Goal: Task Accomplishment & Management: Complete application form

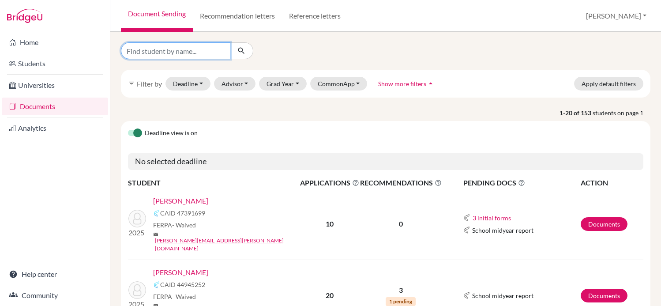
click at [185, 52] on input "Find student by name..." at bounding box center [175, 50] width 109 height 17
type input "[PERSON_NAME]"
click button "submit" at bounding box center [241, 50] width 23 height 17
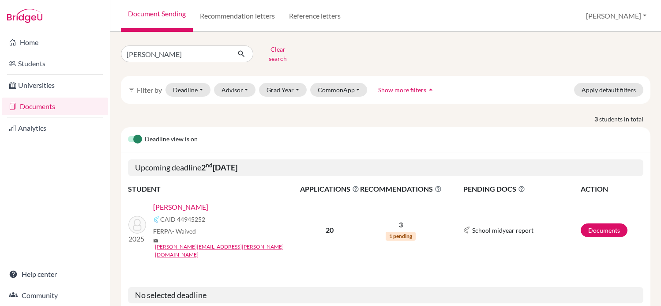
click at [193, 206] on link "[PERSON_NAME]" at bounding box center [180, 207] width 55 height 11
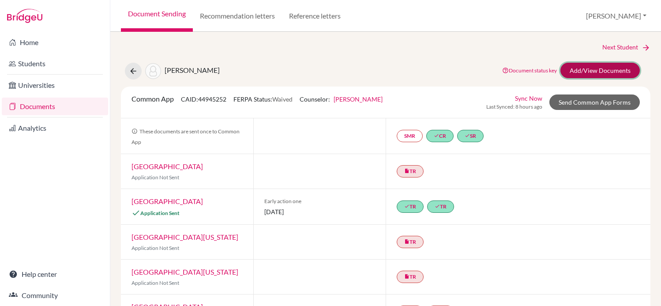
click at [606, 72] on link "Add/View Documents" at bounding box center [600, 70] width 79 height 15
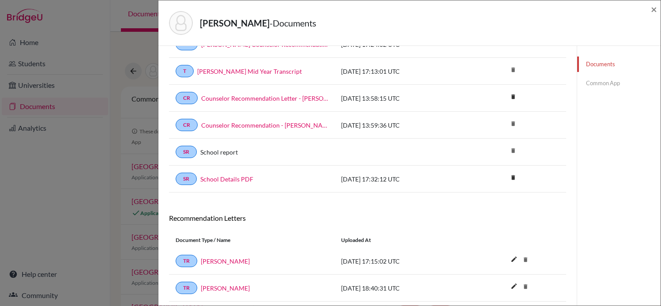
scroll to position [139, 0]
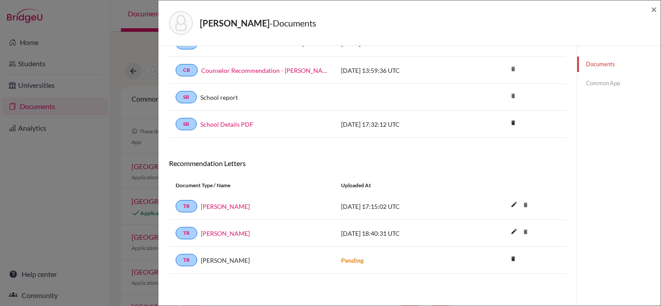
click at [512, 265] on div "delete Delete this document? Cancel Delete" at bounding box center [513, 259] width 12 height 12
click at [512, 258] on icon "delete" at bounding box center [513, 258] width 13 height 13
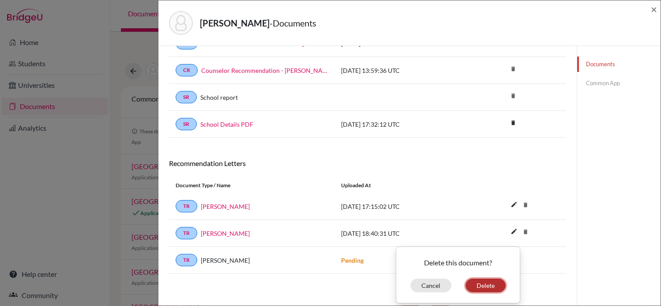
click at [483, 285] on button "Delete" at bounding box center [486, 286] width 40 height 14
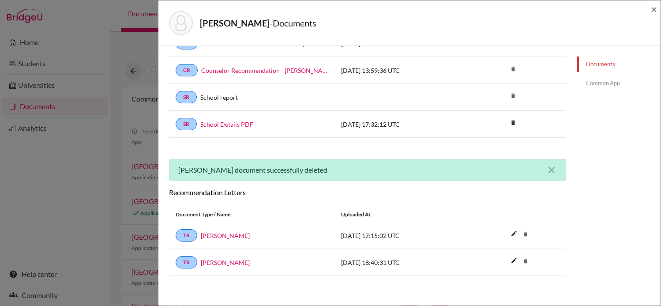
click at [604, 82] on link "Common App" at bounding box center [618, 82] width 83 height 15
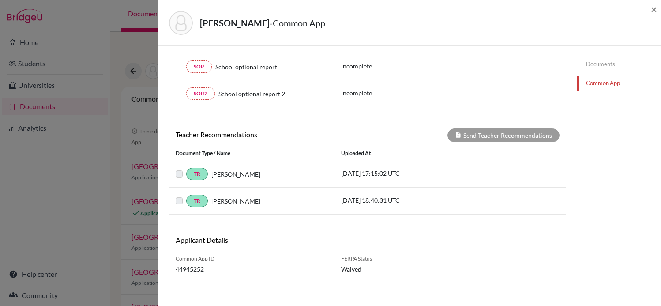
scroll to position [232, 0]
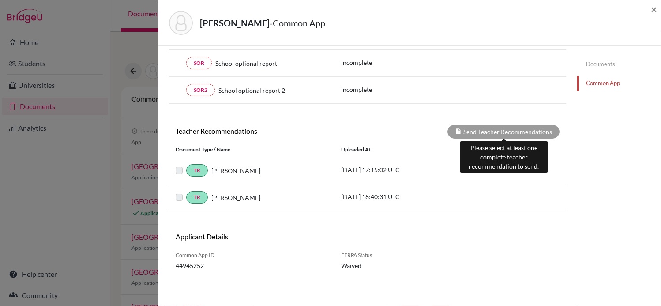
click at [510, 133] on div "Send Teacher Recommendations" at bounding box center [504, 132] width 112 height 14
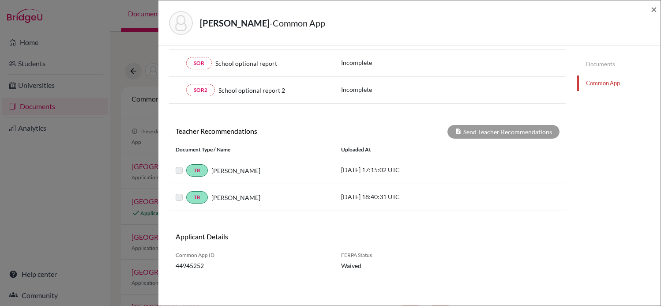
click at [186, 165] on label at bounding box center [186, 165] width 0 height 0
click at [219, 162] on div "TR Marcelo Silva 2025-09-01 17:15:02 UTC" at bounding box center [367, 170] width 397 height 27
click at [197, 168] on link "TR" at bounding box center [197, 170] width 22 height 12
click at [198, 205] on div "TR Juliana Gil 2025-09-03 18:40:31 UTC" at bounding box center [367, 197] width 397 height 27
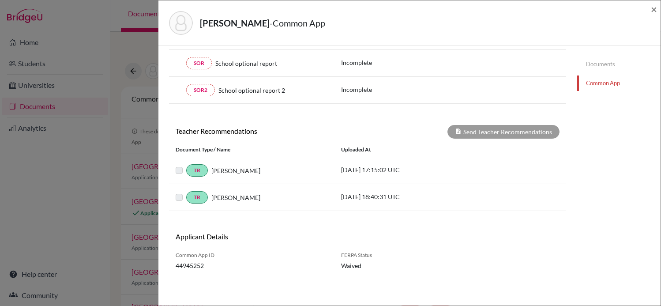
click at [602, 65] on link "Documents" at bounding box center [618, 64] width 83 height 15
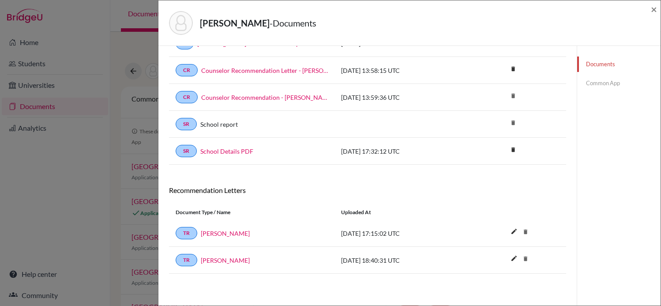
scroll to position [113, 0]
click at [659, 11] on div "Kriger, Michel - Documents ×" at bounding box center [409, 22] width 502 height 45
click at [659, 5] on div "Kriger, Michel - Documents ×" at bounding box center [409, 22] width 502 height 45
click at [656, 7] on span "×" at bounding box center [654, 9] width 6 height 13
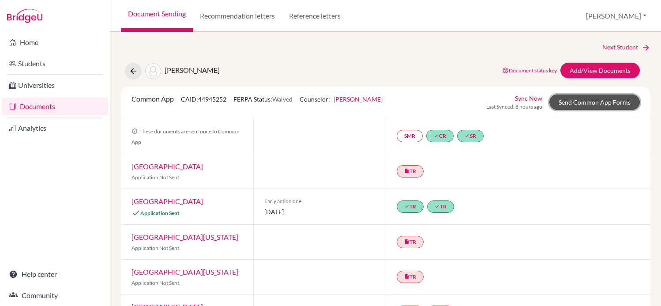
click at [609, 97] on link "Send Common App Forms" at bounding box center [595, 101] width 90 height 15
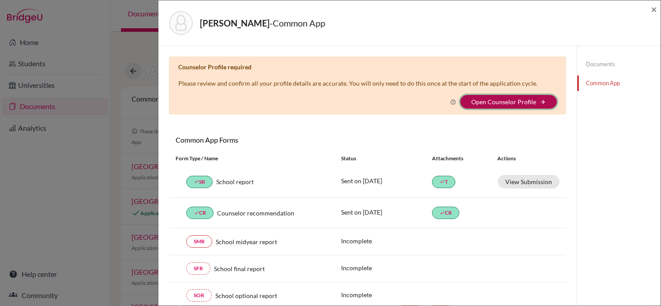
click at [497, 97] on button "Open Counselor Profile arrow_forward" at bounding box center [508, 102] width 97 height 14
click at [544, 105] on button "Open Counselor Profile arrow_forward" at bounding box center [508, 102] width 97 height 14
click at [590, 136] on div "Documents Common App" at bounding box center [619, 292] width 84 height 492
click at [454, 102] on icon at bounding box center [453, 102] width 6 height 6
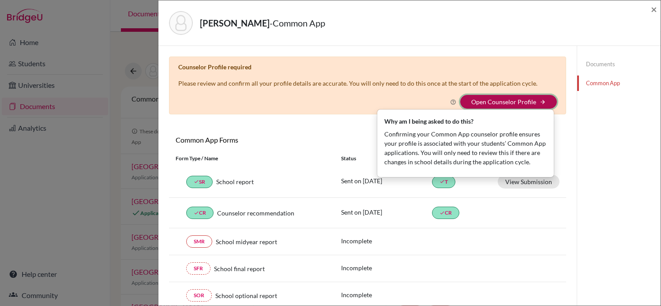
click at [474, 95] on button "Open Counselor Profile arrow_forward" at bounding box center [508, 102] width 97 height 14
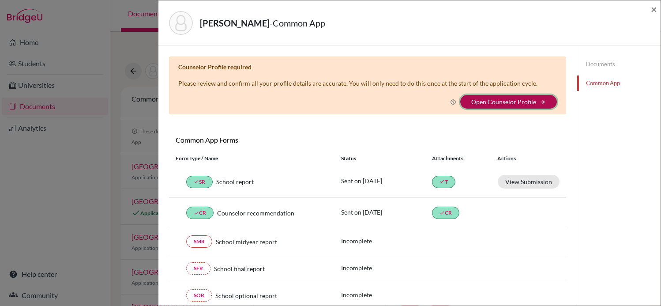
click at [474, 95] on button "Open Counselor Profile arrow_forward" at bounding box center [508, 102] width 97 height 14
click at [497, 96] on button "Open Counselor Profile arrow_forward" at bounding box center [508, 102] width 97 height 14
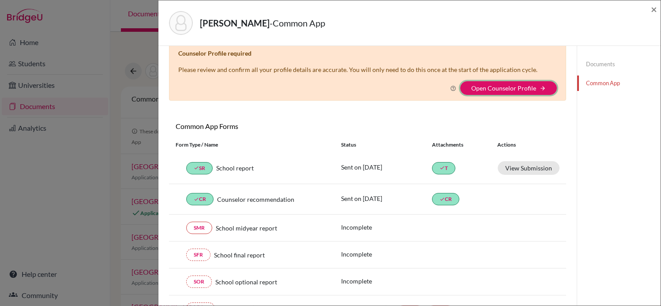
scroll to position [14, 0]
click at [528, 82] on button "Open Counselor Profile arrow_forward" at bounding box center [508, 88] width 97 height 14
click at [528, 87] on link "Open Counselor Profile" at bounding box center [503, 88] width 65 height 8
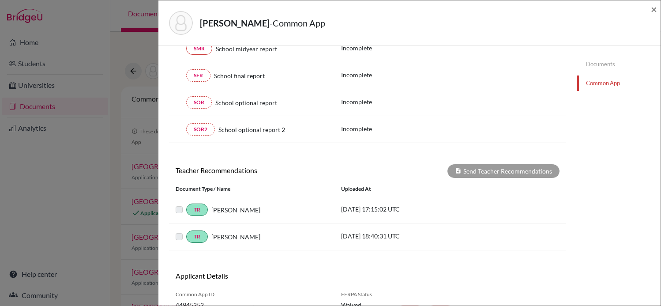
scroll to position [232, 0]
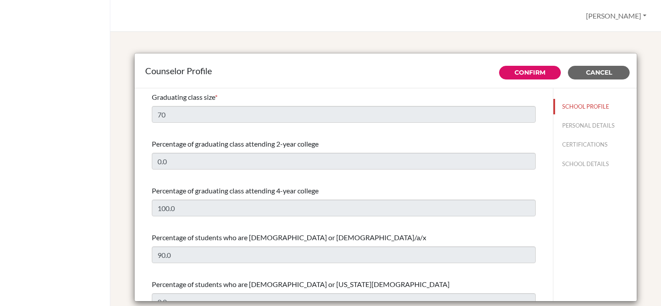
select select "0"
select select "350137"
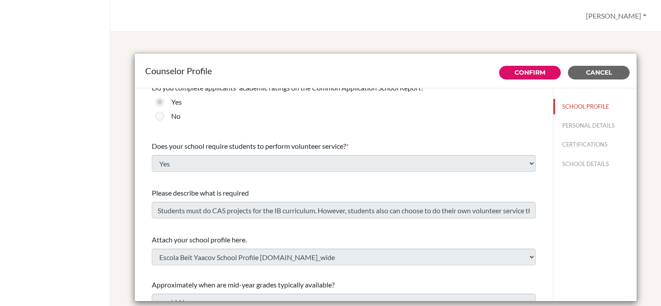
scroll to position [1032, 0]
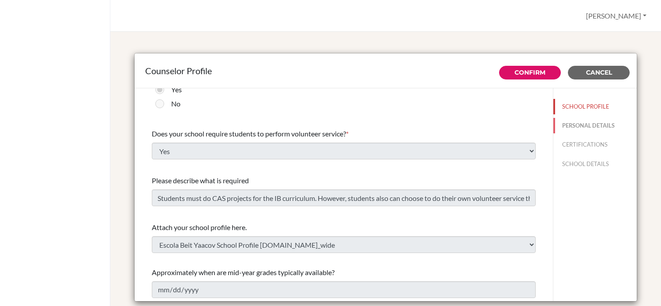
click at [571, 129] on button "PERSONAL DETAILS" at bounding box center [595, 125] width 83 height 15
type input "[PERSON_NAME]"
type input "Rush"
type input "Counselor"
type input "55.113-612-6055"
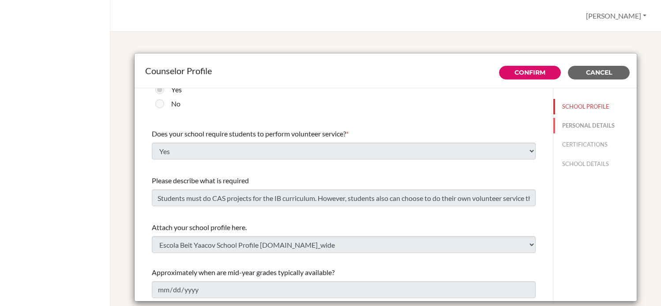
type input "[PERSON_NAME][EMAIL_ADDRESS][DOMAIN_NAME]"
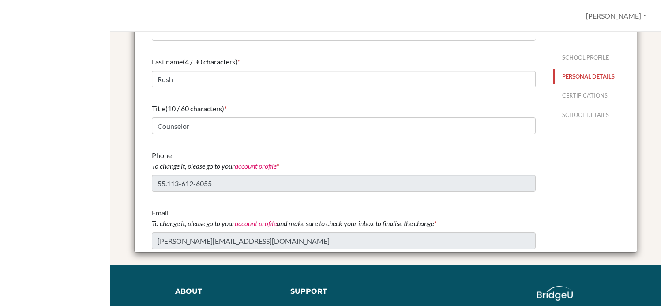
scroll to position [53, 0]
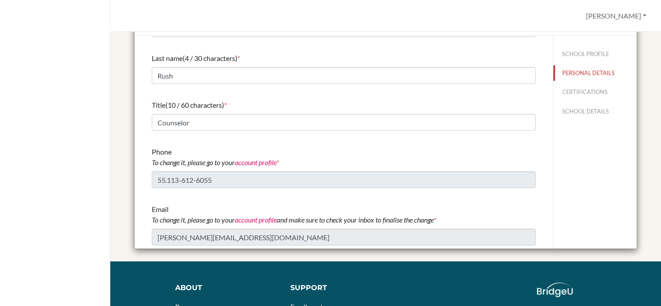
click at [581, 120] on div "SCHOOL PROFILE PERSONAL DETAILS CERTIFICATIONS SCHOOL DETAILS" at bounding box center [595, 81] width 83 height 90
click at [584, 98] on button "CERTIFICATIONS" at bounding box center [595, 91] width 83 height 15
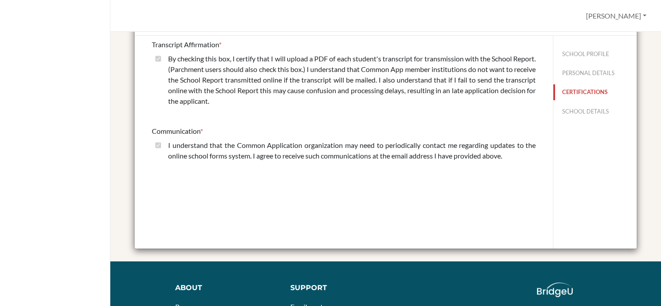
scroll to position [0, 0]
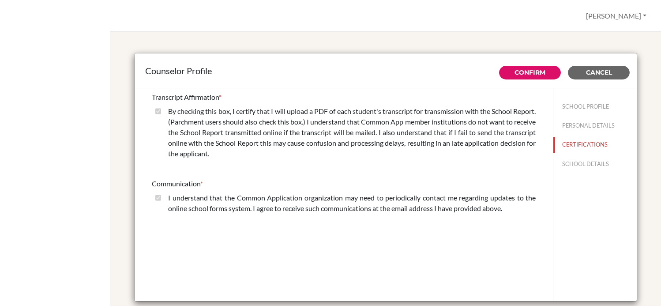
click at [581, 154] on div "SCHOOL PROFILE PERSONAL DETAILS CERTIFICATIONS SCHOOL DETAILS" at bounding box center [595, 133] width 83 height 90
click at [577, 161] on button "SCHOOL DETAILS" at bounding box center [595, 163] width 83 height 15
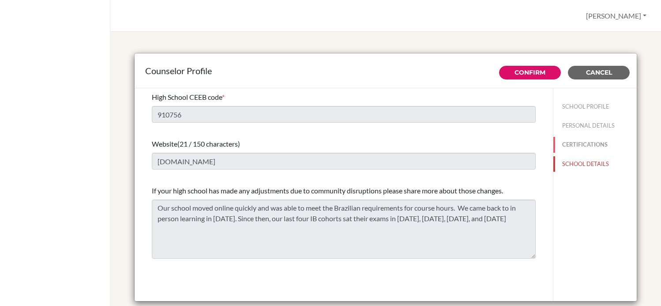
click at [585, 148] on button "CERTIFICATIONS" at bounding box center [595, 144] width 83 height 15
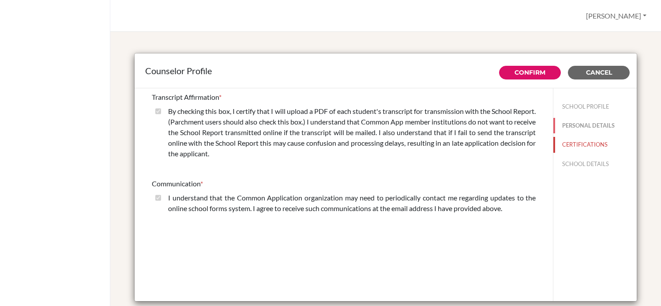
click at [582, 123] on button "PERSONAL DETAILS" at bounding box center [595, 125] width 83 height 15
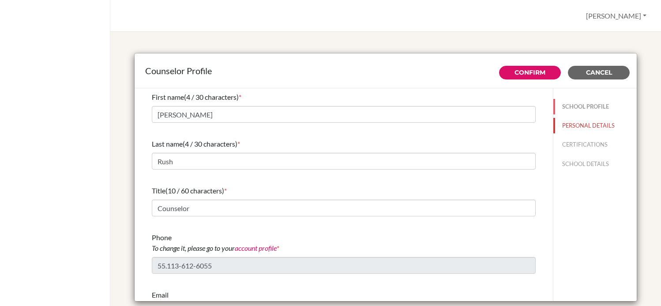
click at [585, 108] on button "SCHOOL PROFILE" at bounding box center [595, 106] width 83 height 15
type input "100.0"
type input "90.0"
type input "0.0"
type input "70"
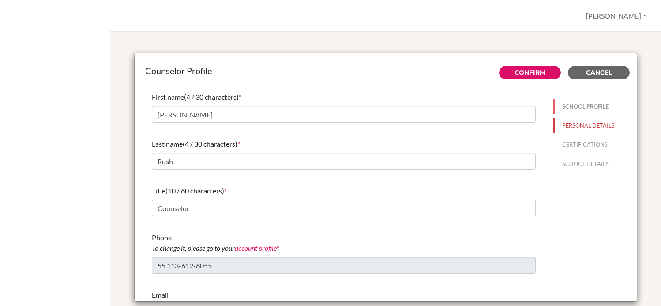
type input "0.0"
select select "0"
select select "350137"
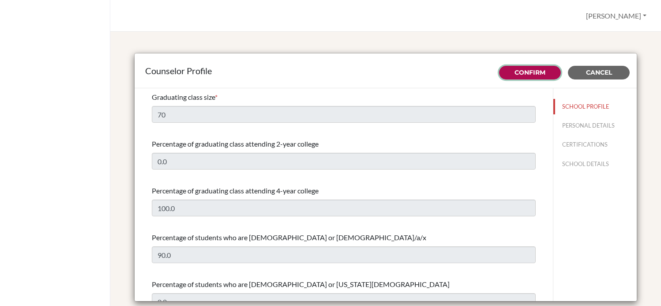
click at [526, 72] on link "Confirm" at bounding box center [530, 72] width 31 height 8
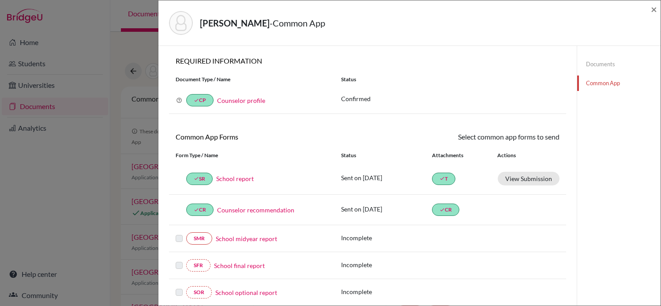
scroll to position [232, 0]
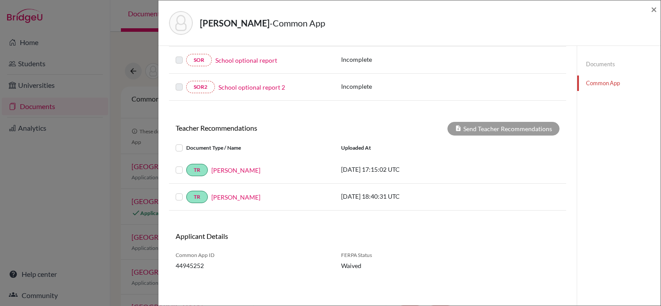
click at [186, 165] on label at bounding box center [186, 165] width 0 height 0
click at [0, 0] on input "checkbox" at bounding box center [0, 0] width 0 height 0
click at [186, 192] on label at bounding box center [186, 192] width 0 height 0
click at [0, 0] on input "checkbox" at bounding box center [0, 0] width 0 height 0
click at [503, 138] on div "Teacher Recommendations Send Teacher Recommendations Document Type / Name Uploa…" at bounding box center [367, 166] width 397 height 89
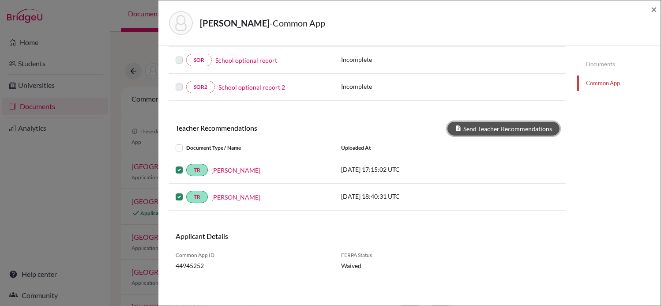
click at [503, 129] on button "Send Teacher Recommendations" at bounding box center [504, 129] width 112 height 14
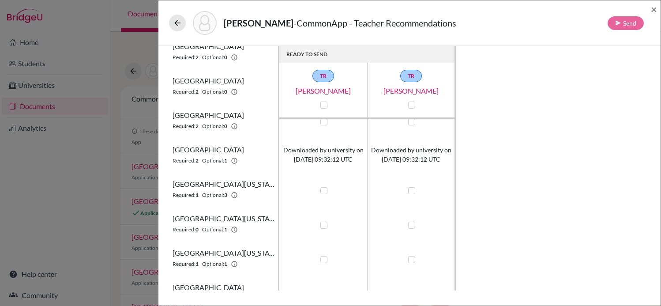
scroll to position [430, 0]
click at [657, 10] on div "Kriger, Michel - CommonApp - Teacher Recommendations Send ×" at bounding box center [409, 22] width 502 height 45
click at [656, 12] on span "×" at bounding box center [654, 9] width 6 height 13
